Goal: Task Accomplishment & Management: Manage account settings

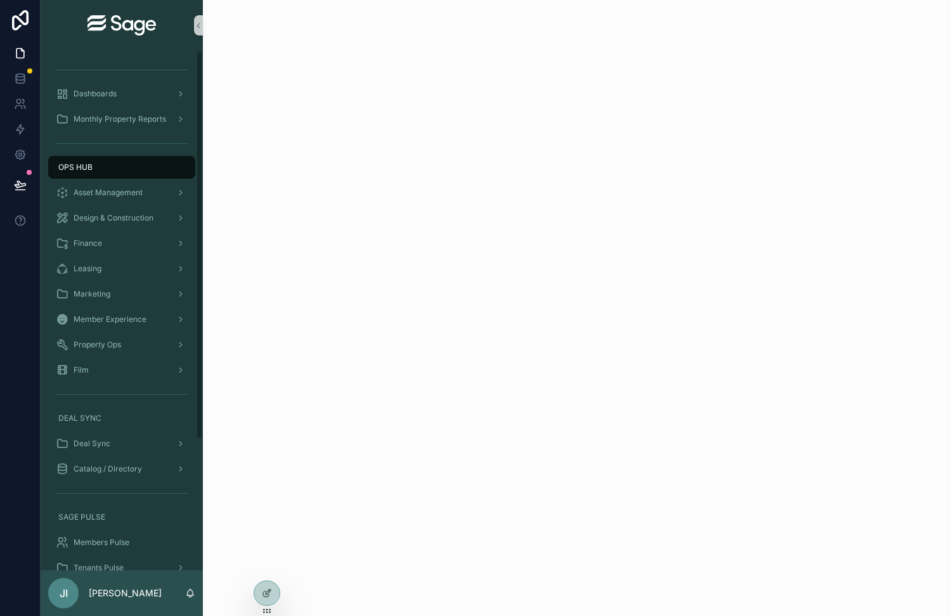
scroll to position [175, 0]
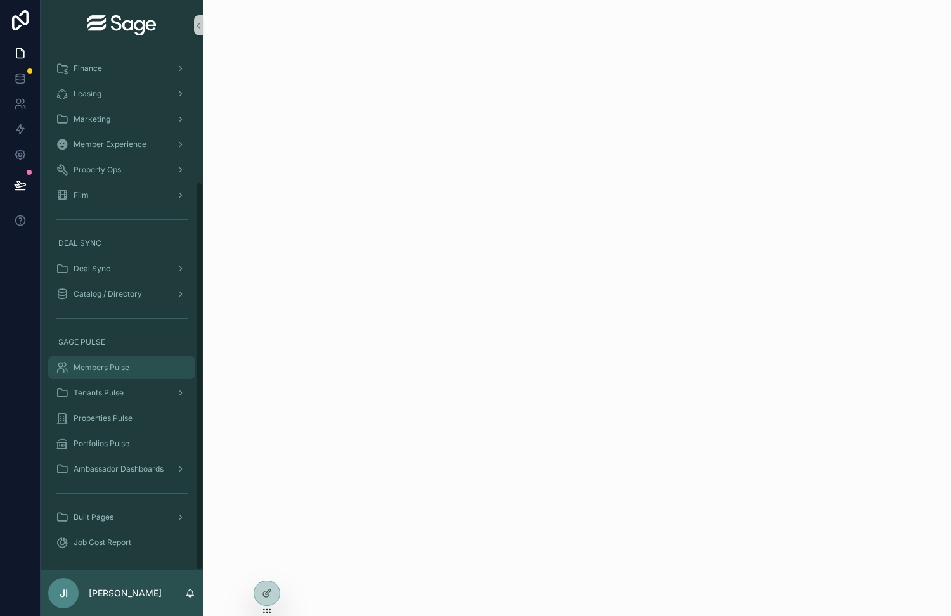
click at [126, 365] on span "Members Pulse" at bounding box center [102, 368] width 56 height 10
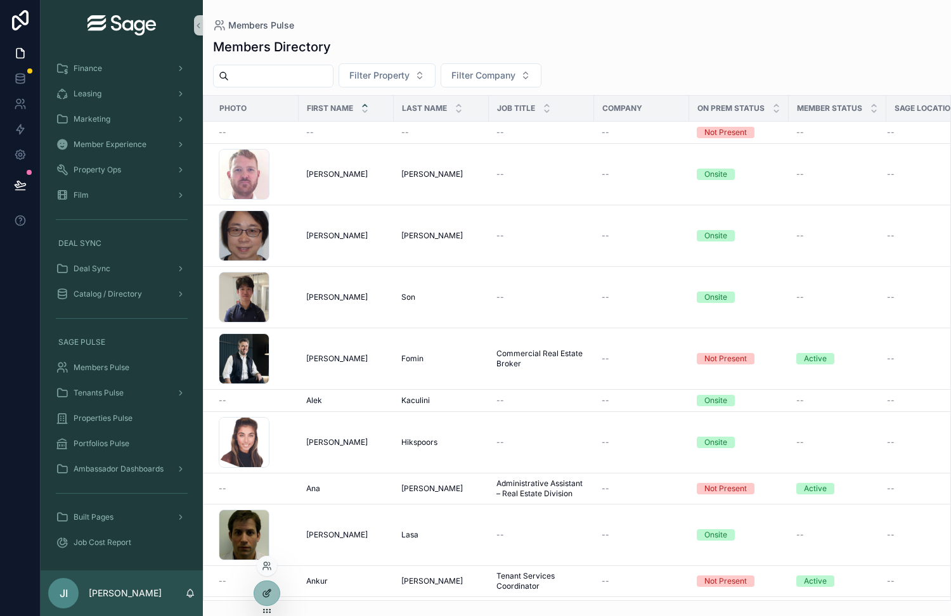
click at [264, 589] on icon at bounding box center [267, 593] width 10 height 10
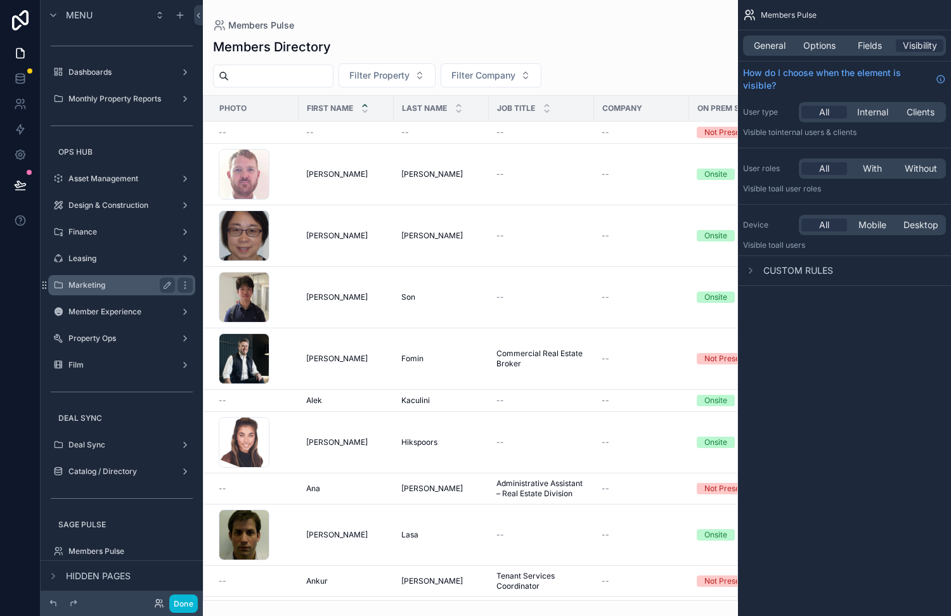
scroll to position [199, 0]
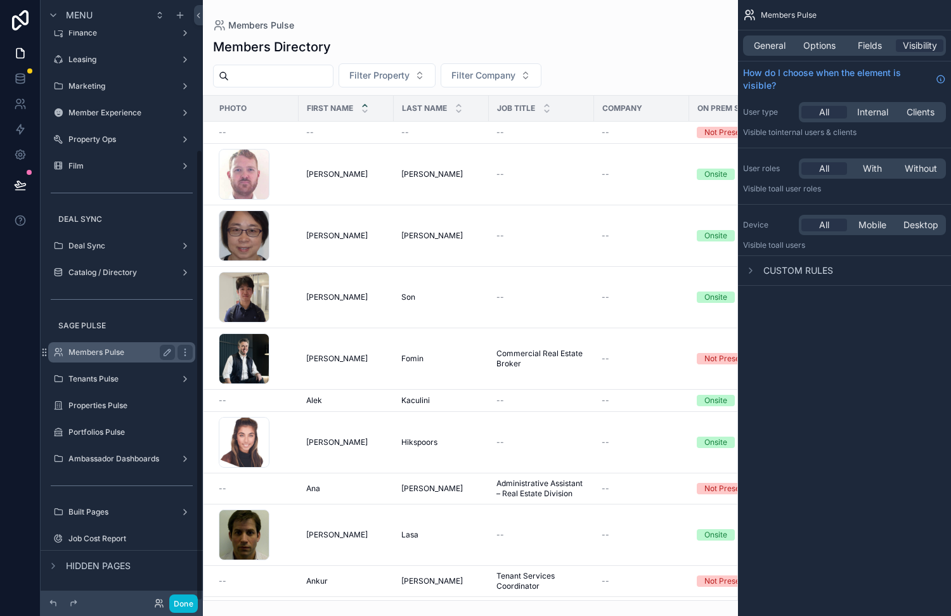
click at [124, 348] on label "Members Pulse" at bounding box center [118, 352] width 101 height 10
click at [102, 350] on label "Members Pulse" at bounding box center [118, 352] width 101 height 10
click at [749, 274] on icon "scrollable content" at bounding box center [750, 271] width 10 height 10
click at [184, 604] on button "Done" at bounding box center [183, 603] width 29 height 18
